Goal: Task Accomplishment & Management: Complete application form

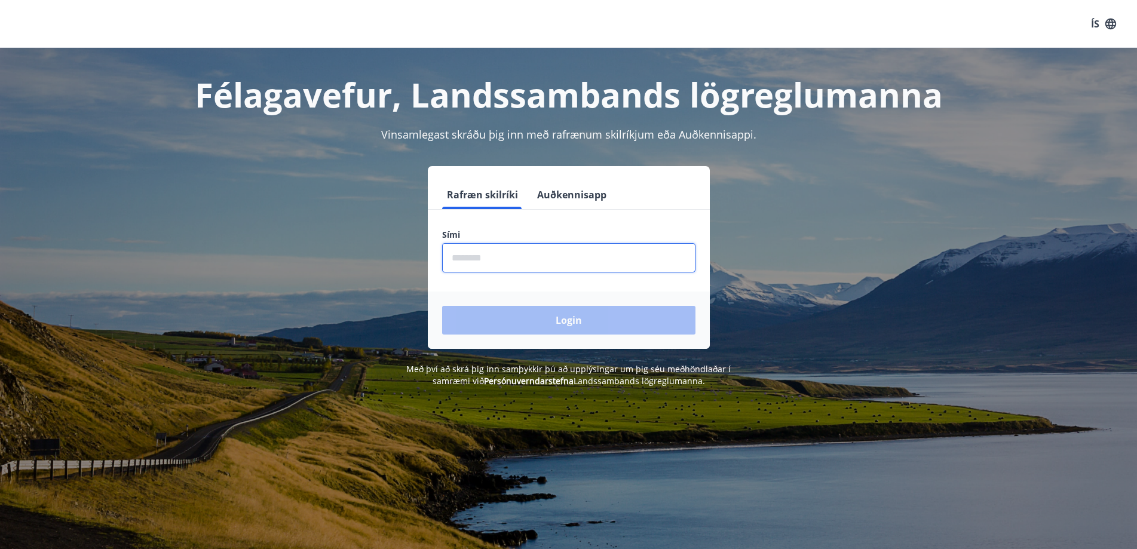
click at [632, 246] on input "phone" at bounding box center [568, 257] width 253 height 29
type input "********"
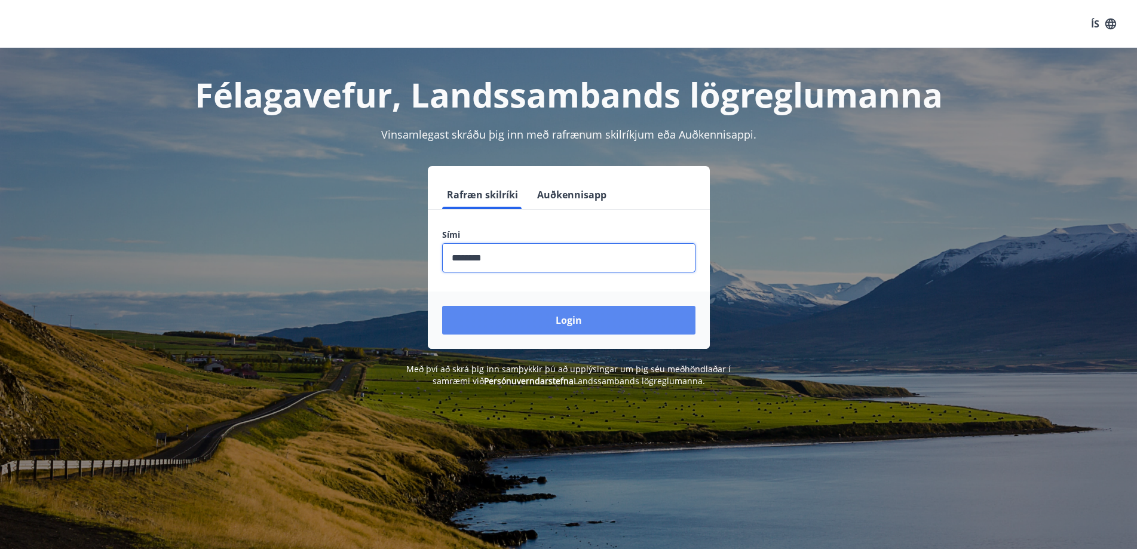
click at [556, 330] on button "Login" at bounding box center [568, 320] width 253 height 29
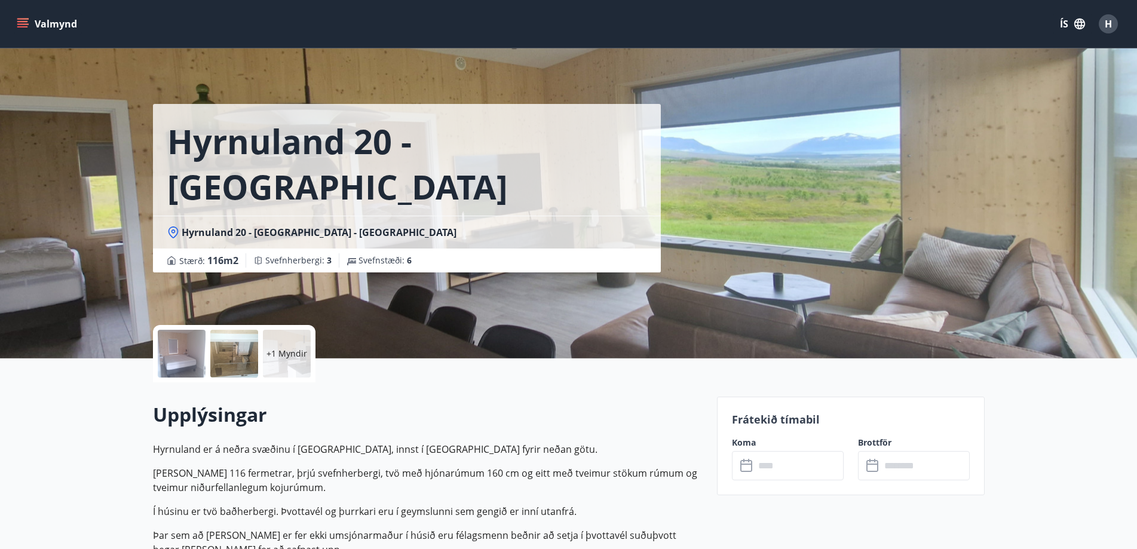
click at [808, 474] on input "text" at bounding box center [799, 465] width 89 height 29
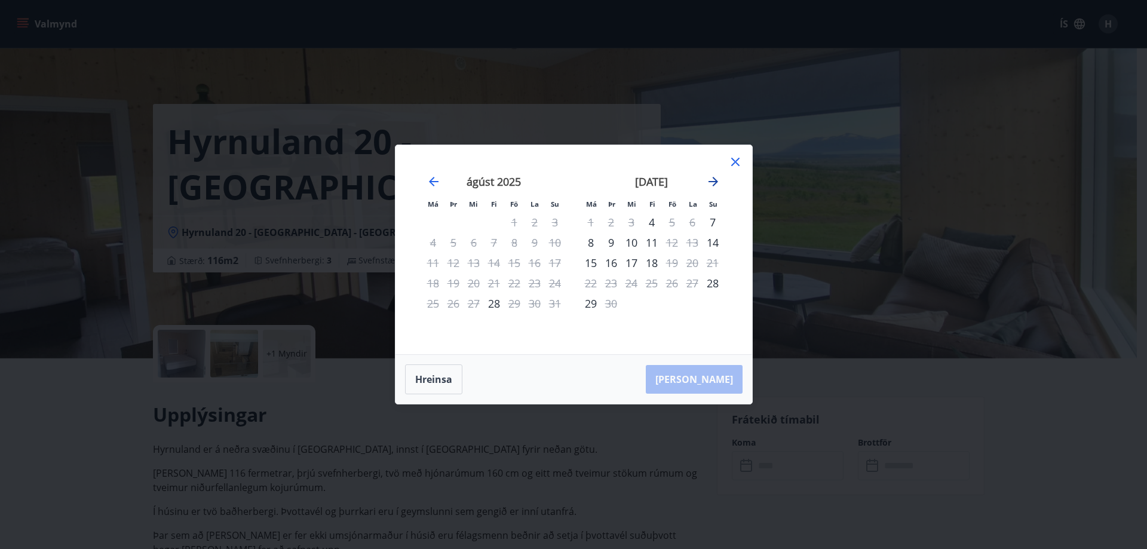
click at [711, 186] on icon "Move forward to switch to the next month." at bounding box center [713, 181] width 14 height 14
click at [711, 183] on icon "Move forward to switch to the next month." at bounding box center [713, 181] width 14 height 14
click at [58, 265] on div "Má Þr Mi Fi Fö La Su Má Þr Mi Fi Fö La Su [DATE] 1 2 3 4 5 6 7 8 9 10 11 12 13 …" at bounding box center [573, 274] width 1147 height 549
